Goal: Check status: Check status

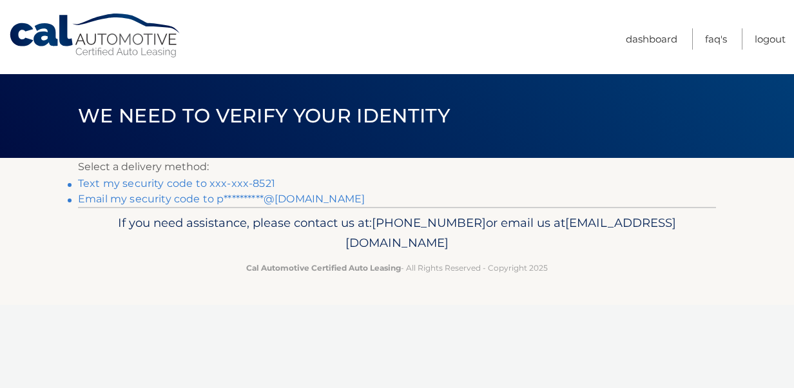
click at [122, 184] on link "Text my security code to xxx-xxx-8521" at bounding box center [176, 183] width 197 height 12
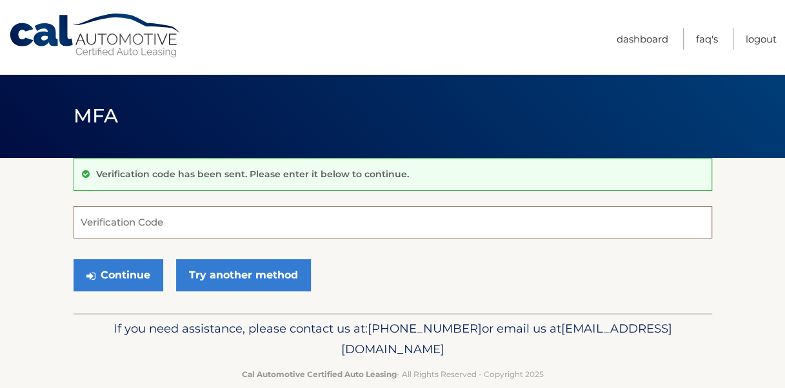
click at [119, 222] on input "Verification Code" at bounding box center [392, 222] width 638 height 32
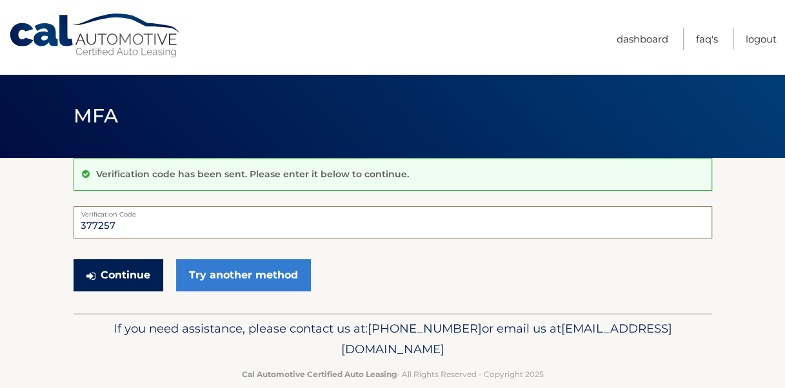
type input "377257"
click at [116, 270] on button "Continue" at bounding box center [118, 275] width 90 height 32
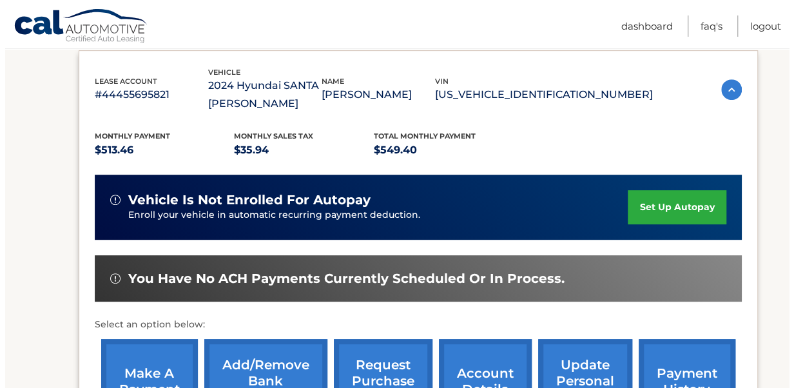
scroll to position [410, 0]
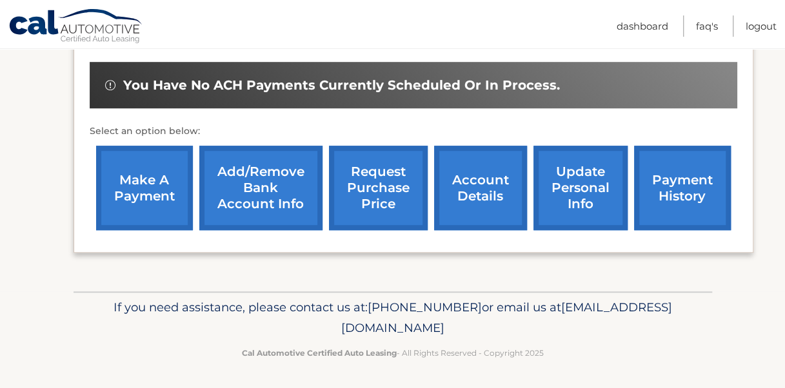
click at [370, 184] on link "request purchase price" at bounding box center [378, 188] width 99 height 84
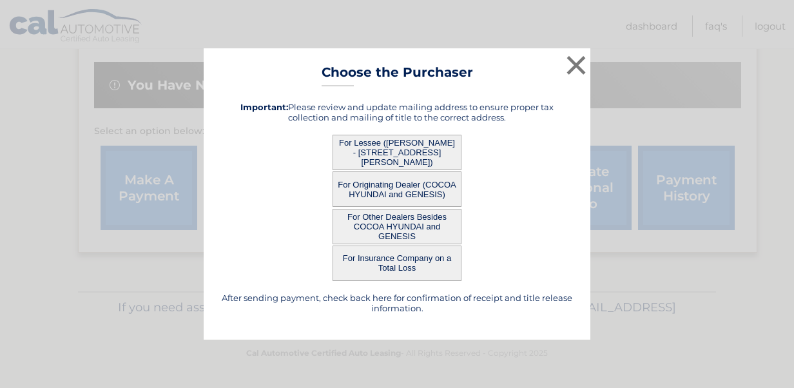
click at [381, 154] on button "For Lessee ([PERSON_NAME] - [STREET_ADDRESS][PERSON_NAME])" at bounding box center [397, 152] width 129 height 35
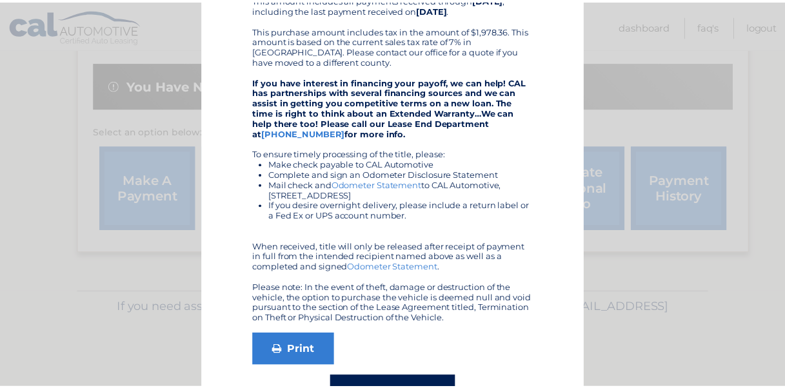
scroll to position [0, 0]
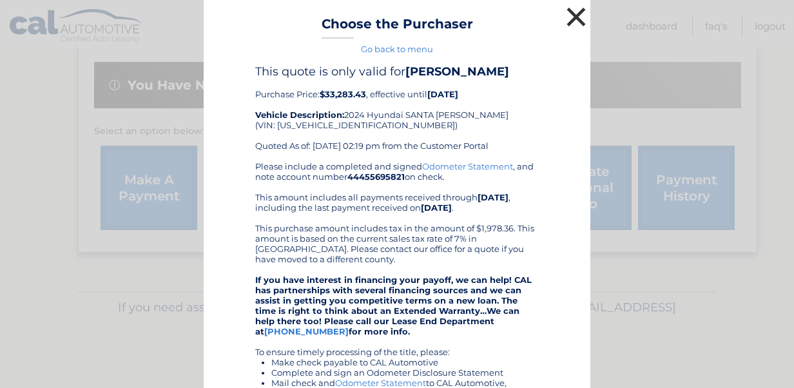
click at [566, 15] on button "×" at bounding box center [576, 17] width 26 height 26
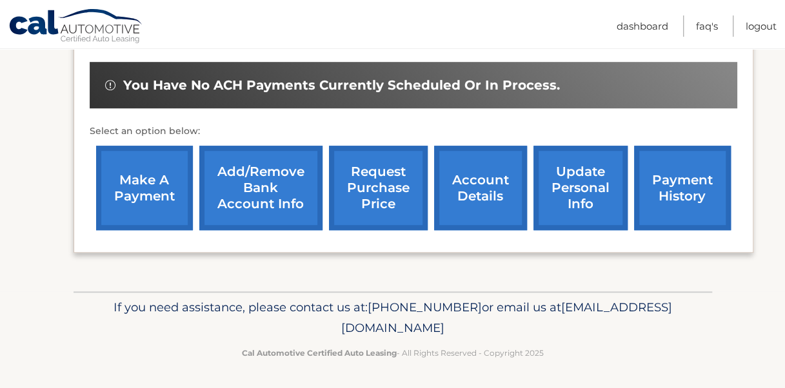
click at [469, 184] on link "account details" at bounding box center [480, 188] width 93 height 84
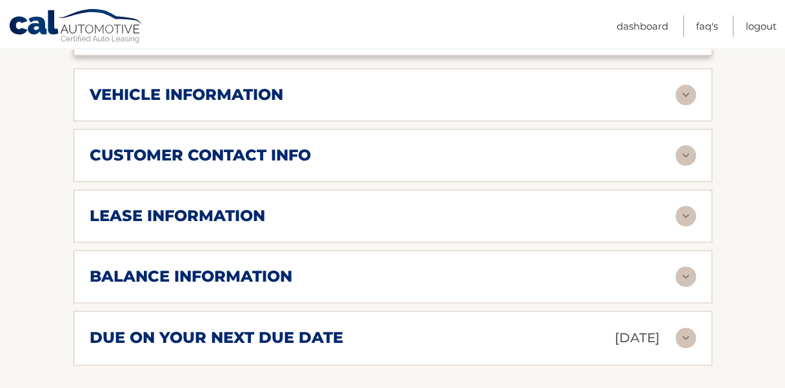
scroll to position [645, 0]
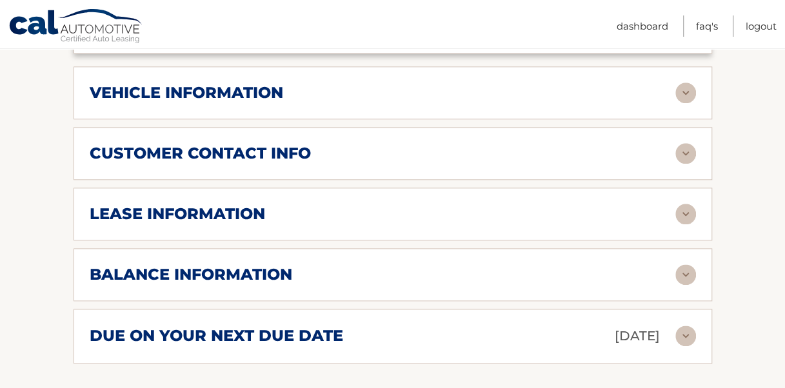
click at [423, 204] on div "lease information" at bounding box center [382, 213] width 585 height 19
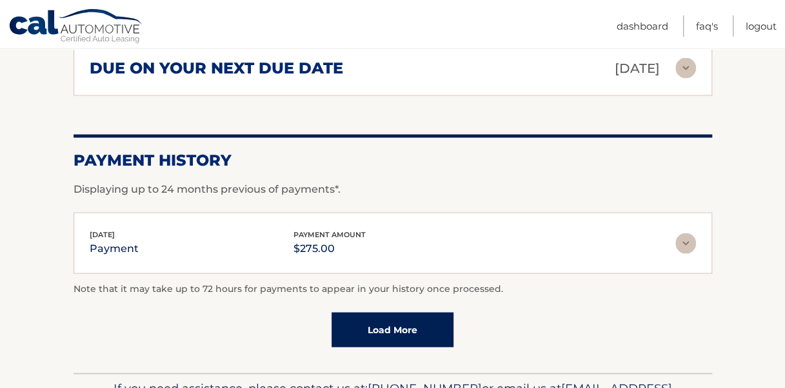
scroll to position [1213, 0]
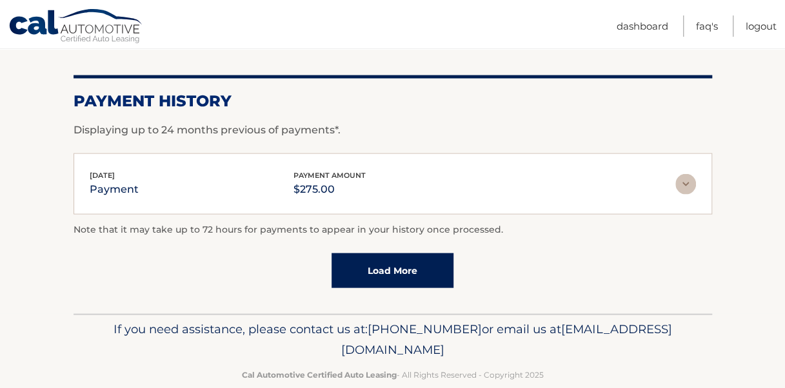
click at [384, 253] on link "Load More" at bounding box center [392, 270] width 122 height 35
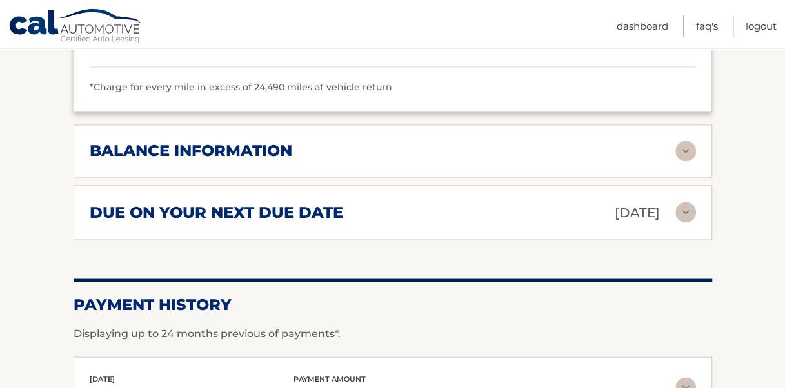
scroll to position [955, 0]
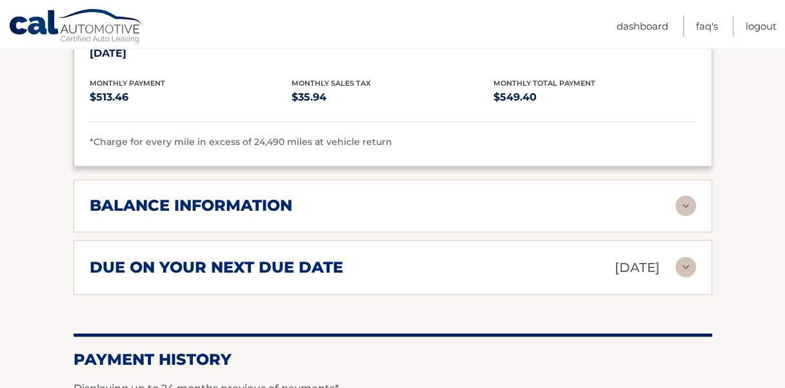
click at [288, 196] on h2 "balance information" at bounding box center [191, 205] width 202 height 19
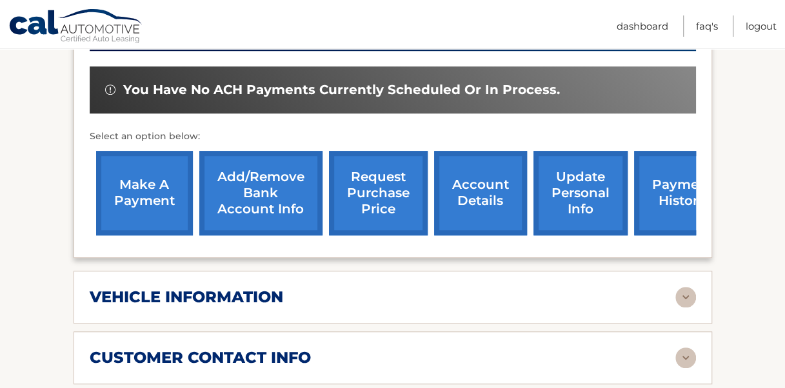
scroll to position [440, 0]
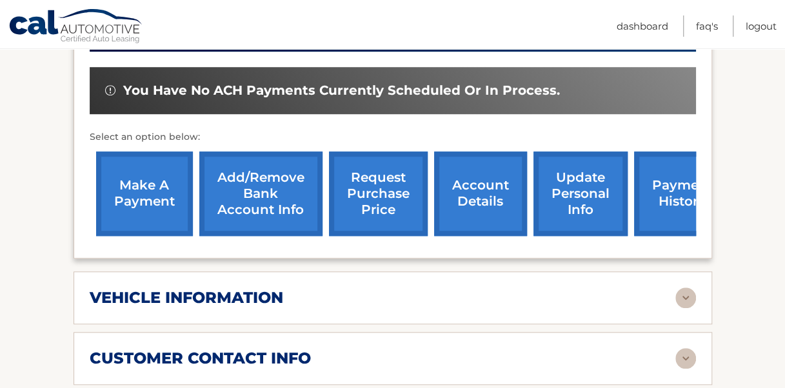
drag, startPoint x: 226, startPoint y: 278, endPoint x: 236, endPoint y: 274, distance: 11.0
click at [226, 288] on h2 "vehicle information" at bounding box center [186, 297] width 193 height 19
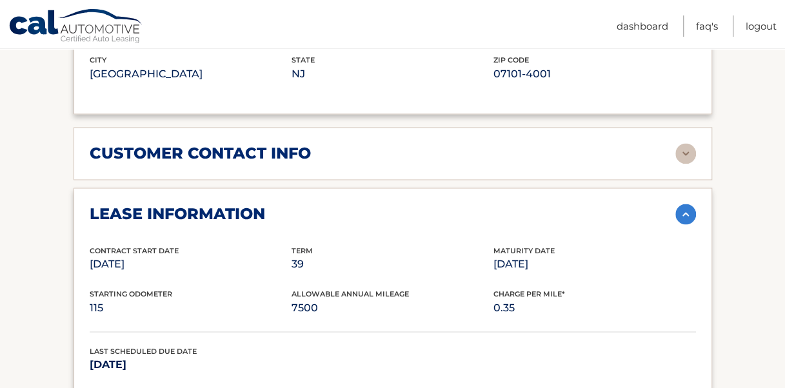
scroll to position [955, 0]
click at [682, 204] on img at bounding box center [685, 214] width 21 height 21
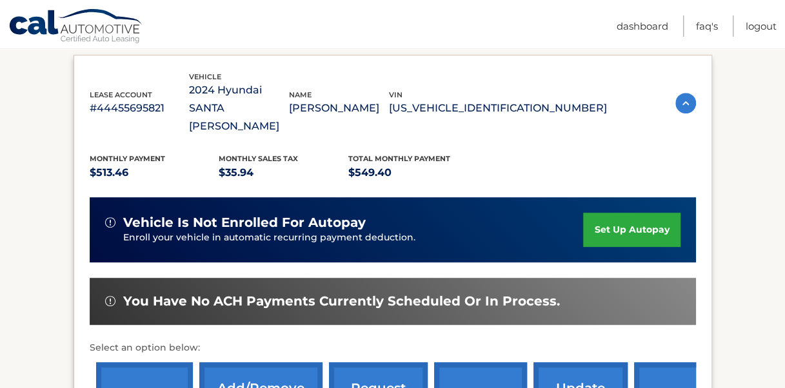
scroll to position [0, 0]
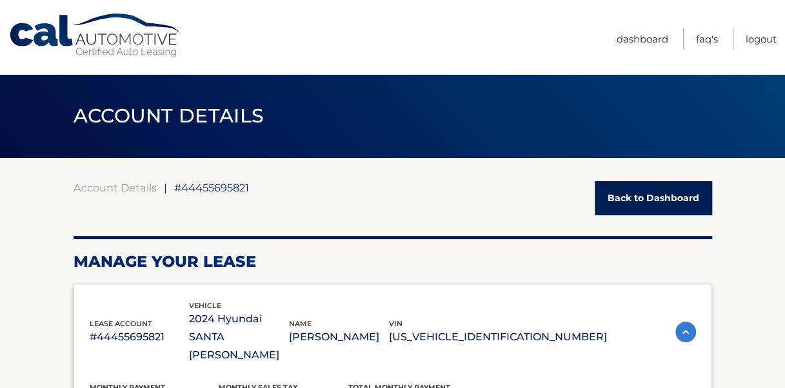
click at [652, 196] on link "Back to Dashboard" at bounding box center [652, 198] width 117 height 34
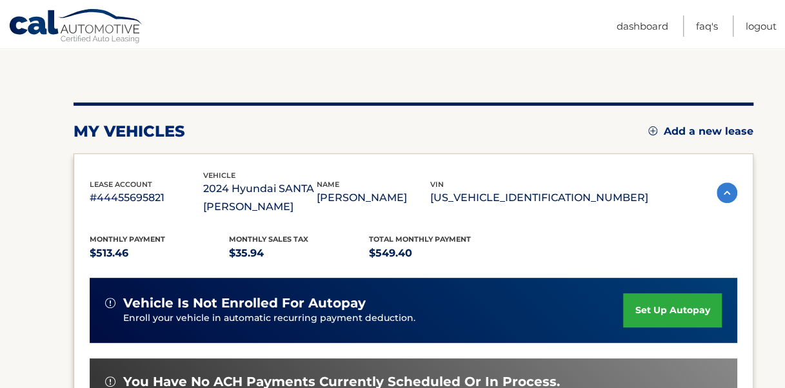
scroll to position [129, 0]
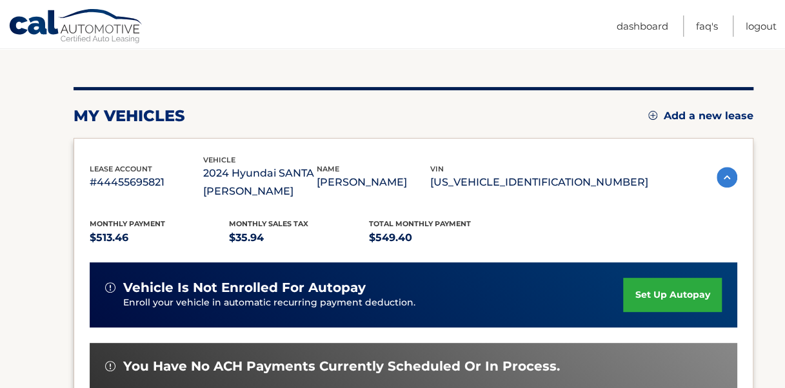
click at [724, 175] on img at bounding box center [726, 177] width 21 height 21
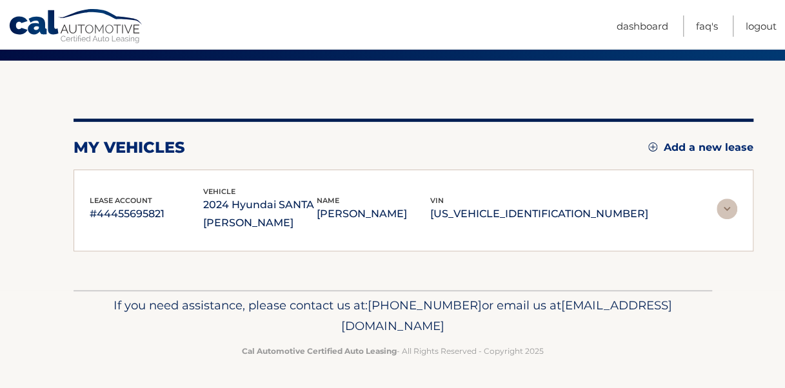
scroll to position [93, 0]
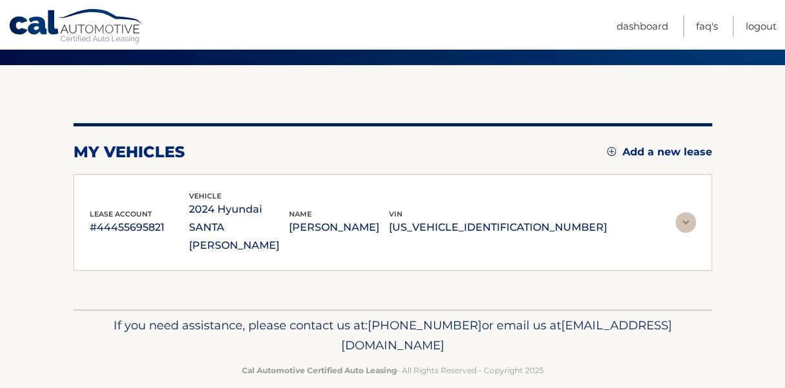
click at [679, 212] on img at bounding box center [685, 222] width 21 height 21
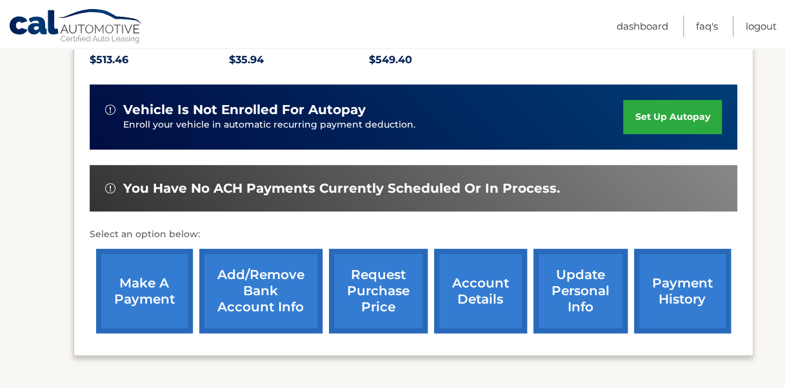
scroll to position [322, 0]
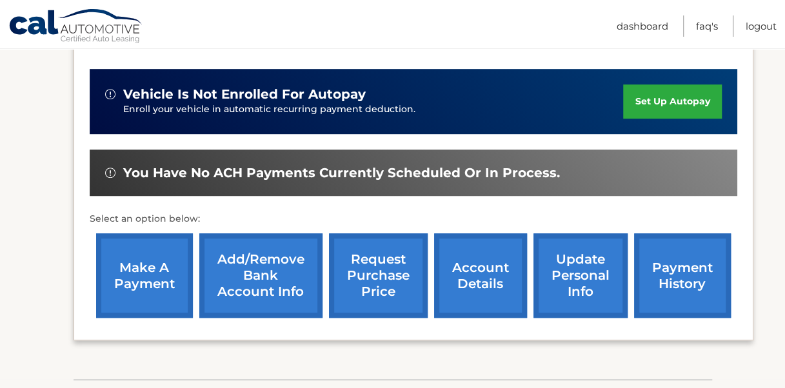
click at [487, 279] on link "account details" at bounding box center [480, 275] width 93 height 84
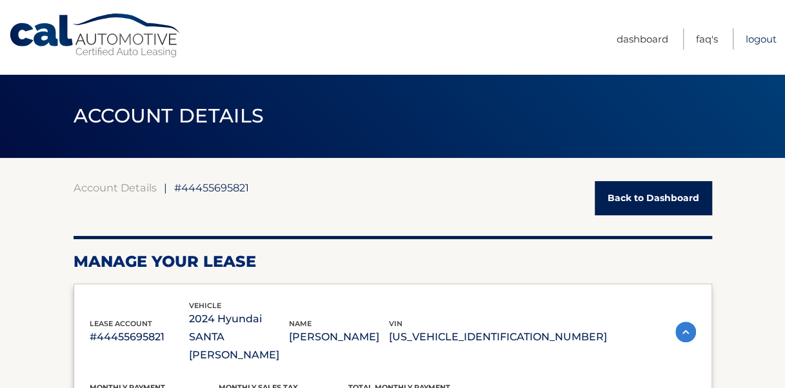
click at [753, 38] on link "Logout" at bounding box center [760, 38] width 31 height 21
